Goal: Browse casually

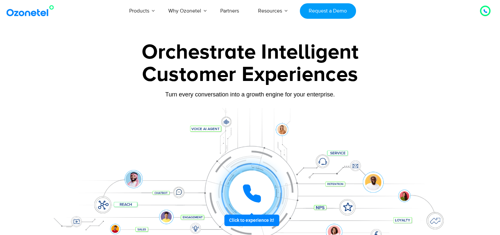
click at [64, 84] on div "Customer Experiences" at bounding box center [250, 75] width 411 height 32
